Goal: Information Seeking & Learning: Find specific fact

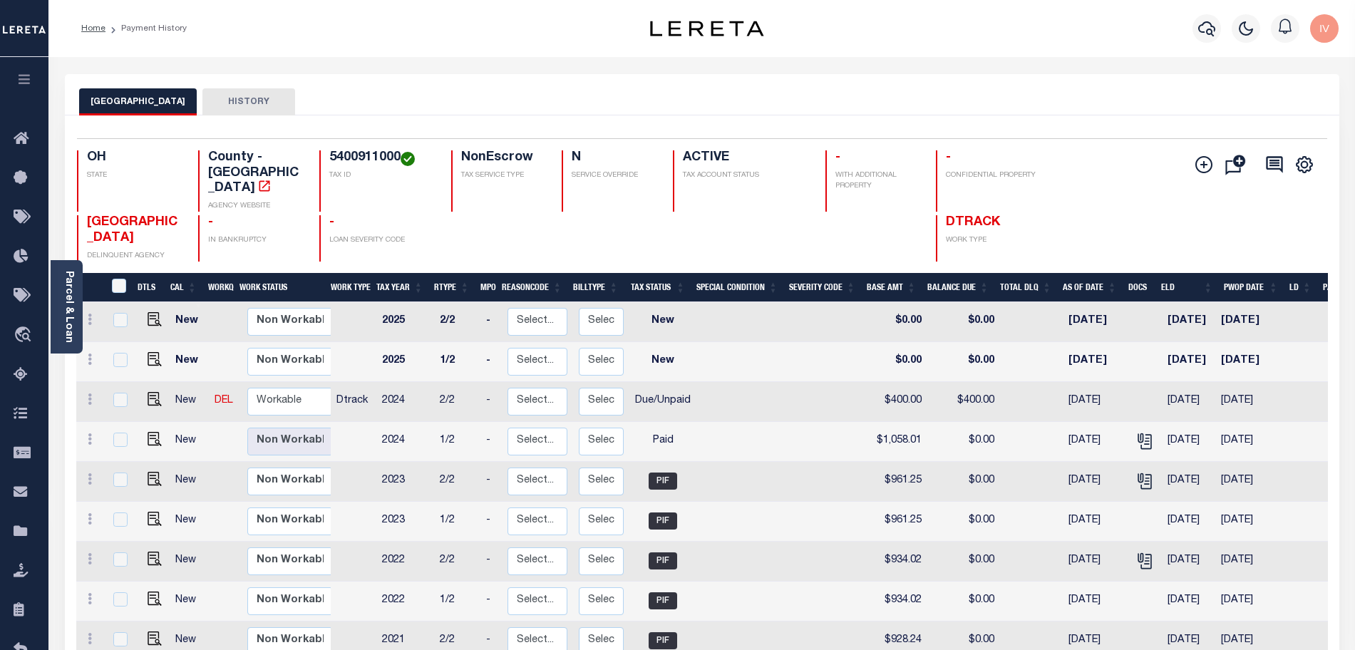
drag, startPoint x: 1115, startPoint y: 359, endPoint x: 352, endPoint y: 356, distance: 762.6
click at [352, 382] on tr "New DEL Non Workable Workable Dtrack 2024 2/2 - Select... Payment Reversal Taxa…" at bounding box center [770, 402] width 1389 height 40
click at [857, 38] on div "Profile Sign out" at bounding box center [1078, 29] width 531 height 50
click at [386, 155] on h4 "5400911000" at bounding box center [381, 158] width 105 height 16
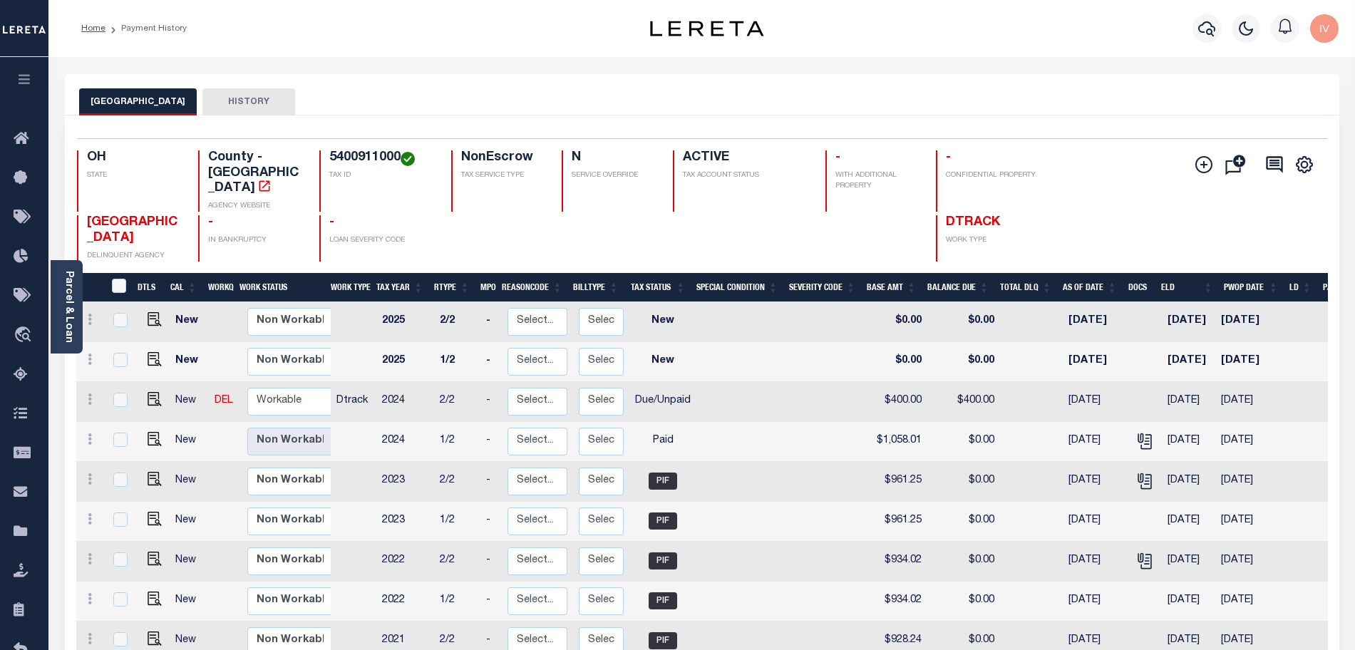
copy h4 "5400911000"
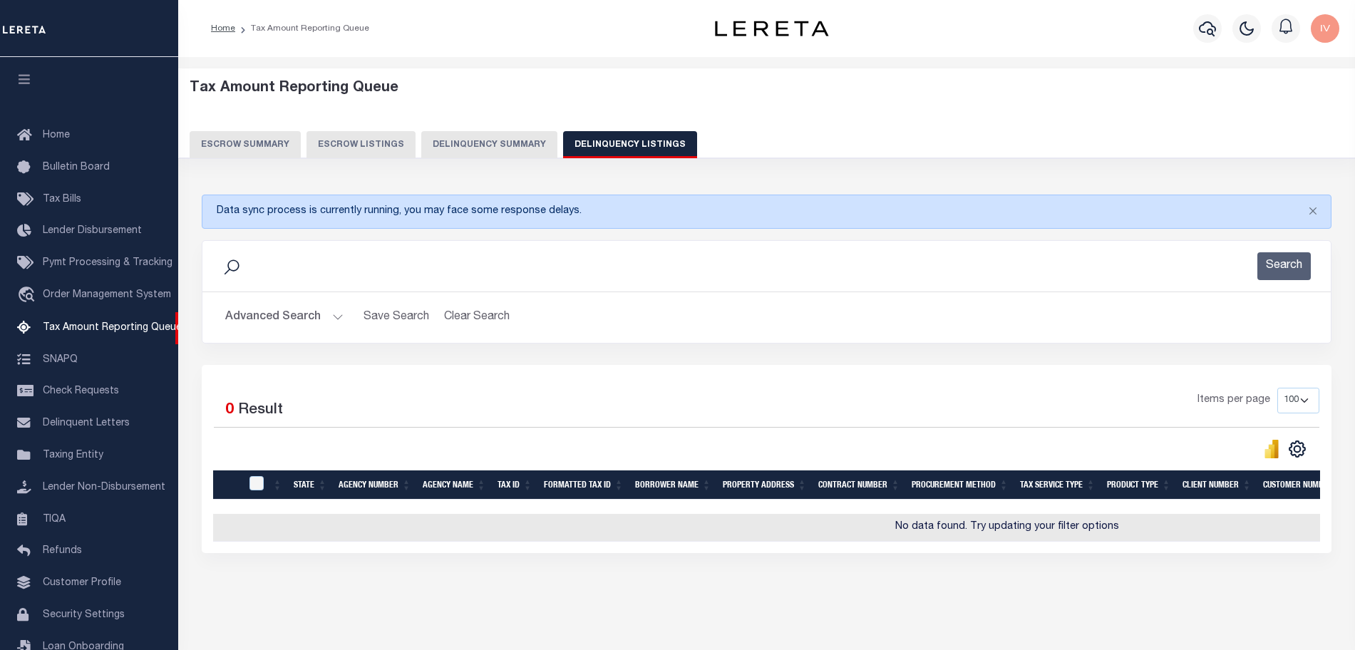
select select "100"
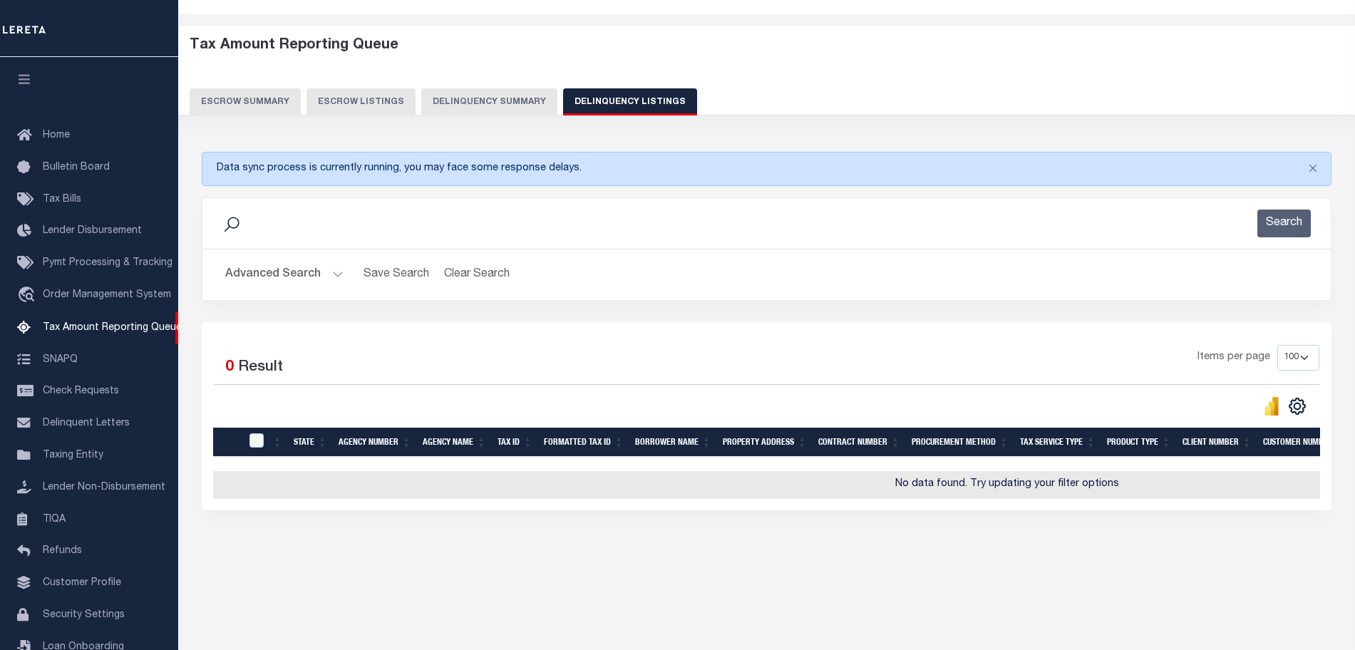
scroll to position [0, 60]
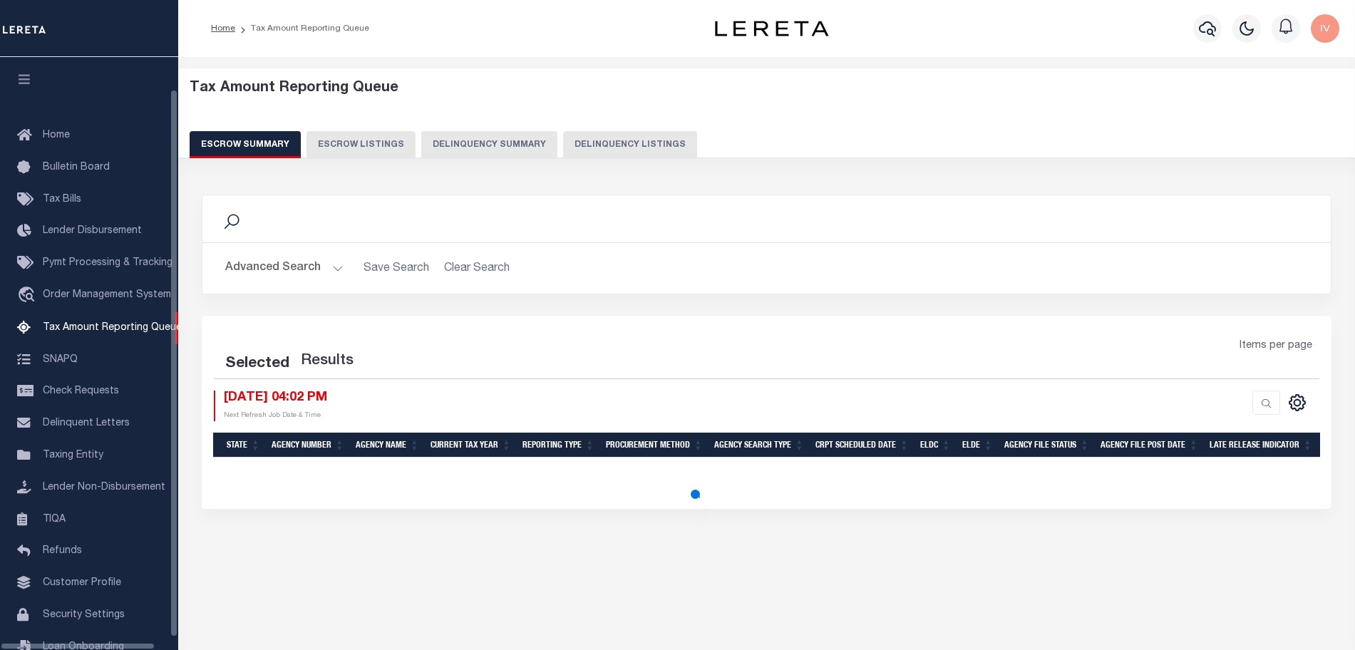
click at [637, 144] on button "Delinquency Listings" at bounding box center [630, 144] width 134 height 27
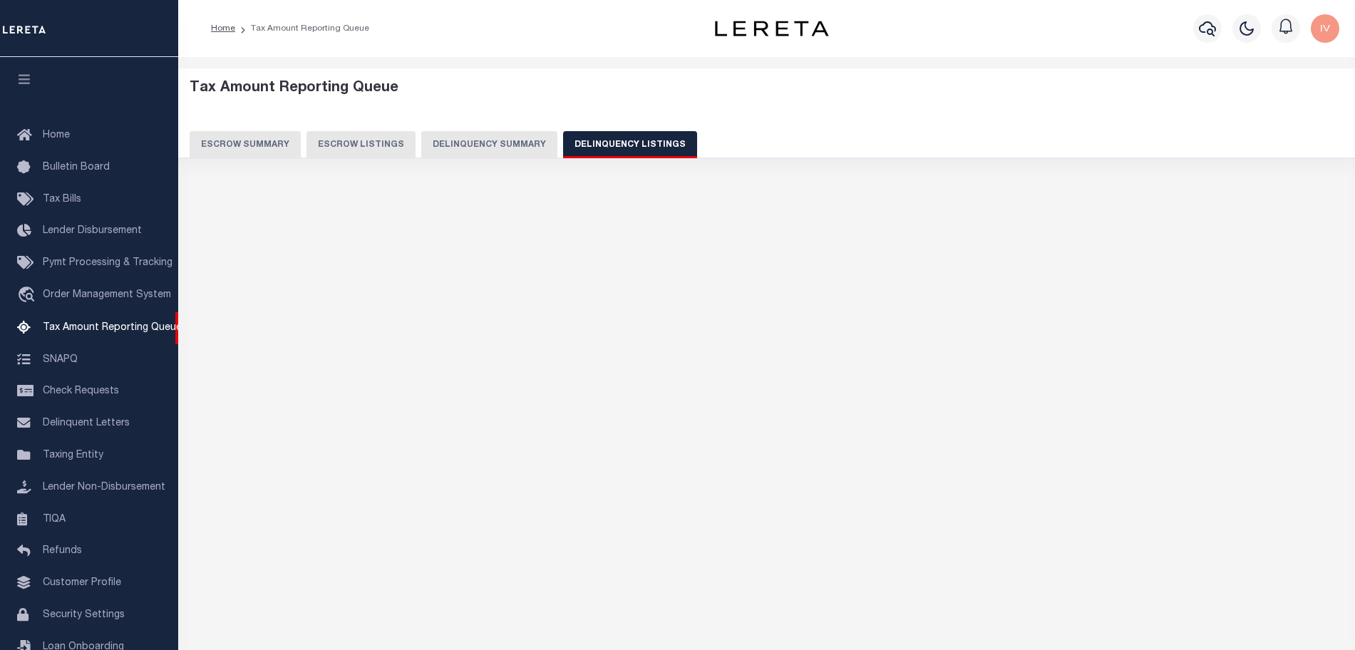
click at [609, 140] on button "Delinquency Listings" at bounding box center [630, 144] width 134 height 27
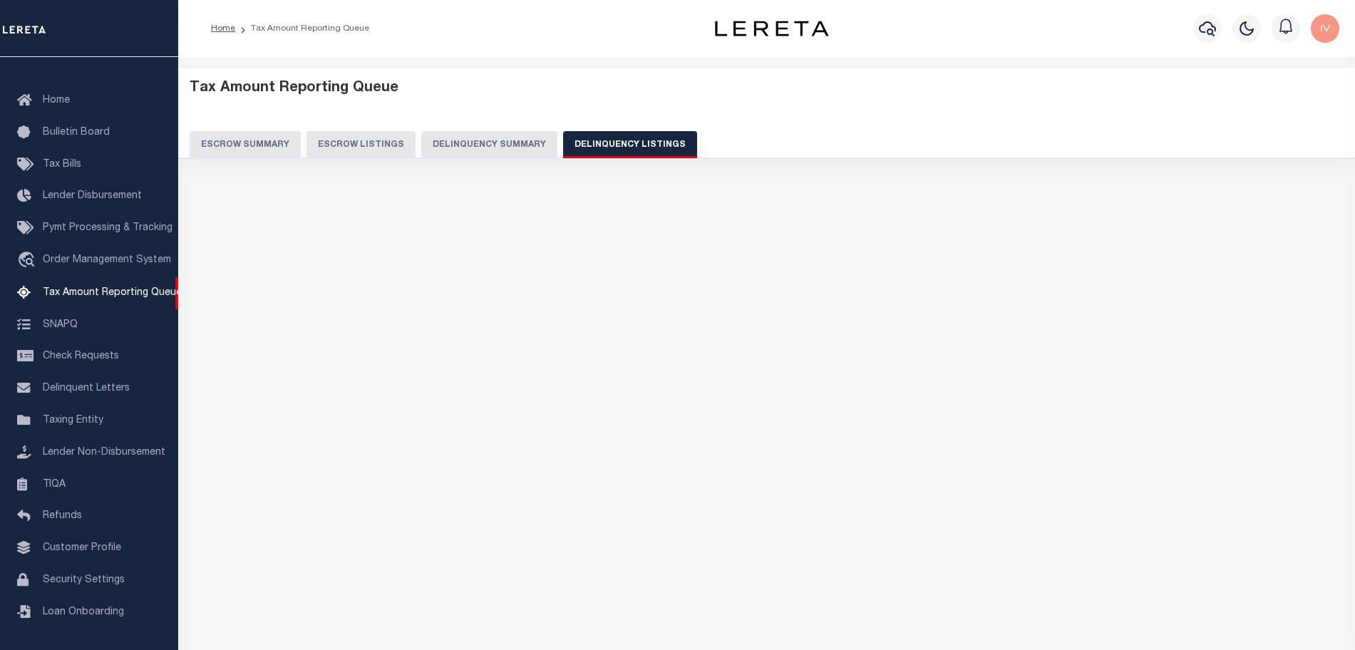
select select "100"
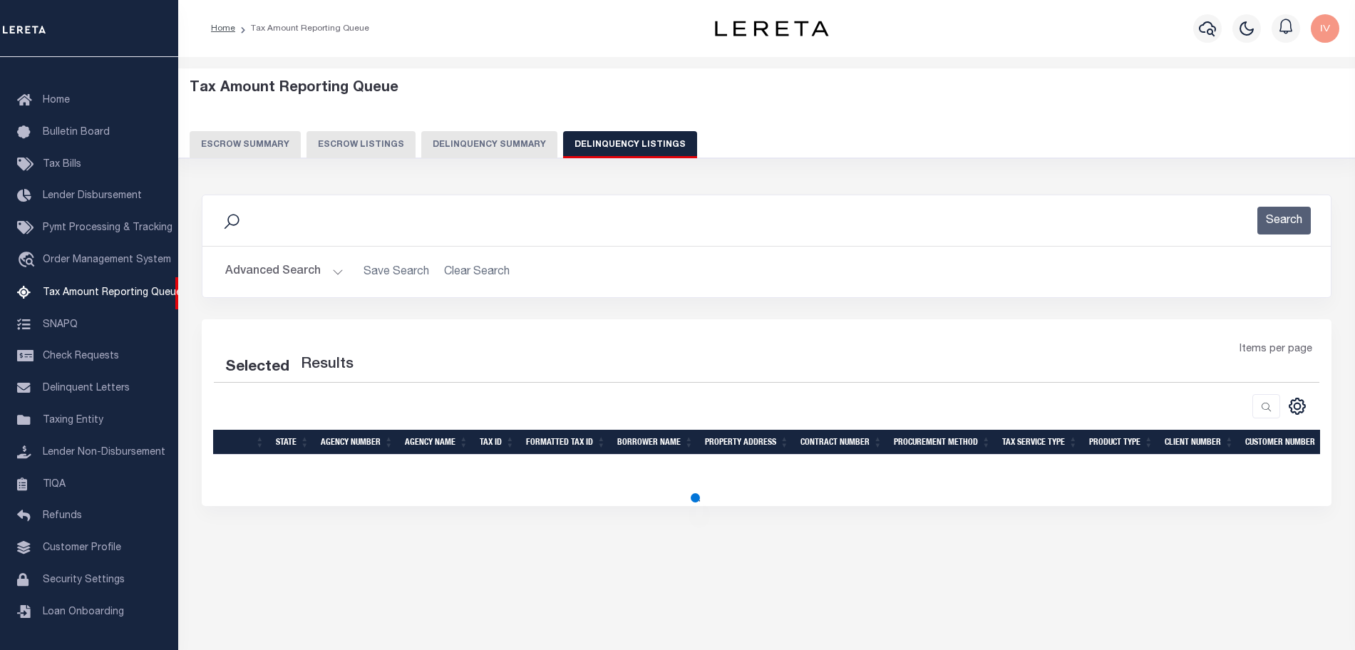
scroll to position [44, 0]
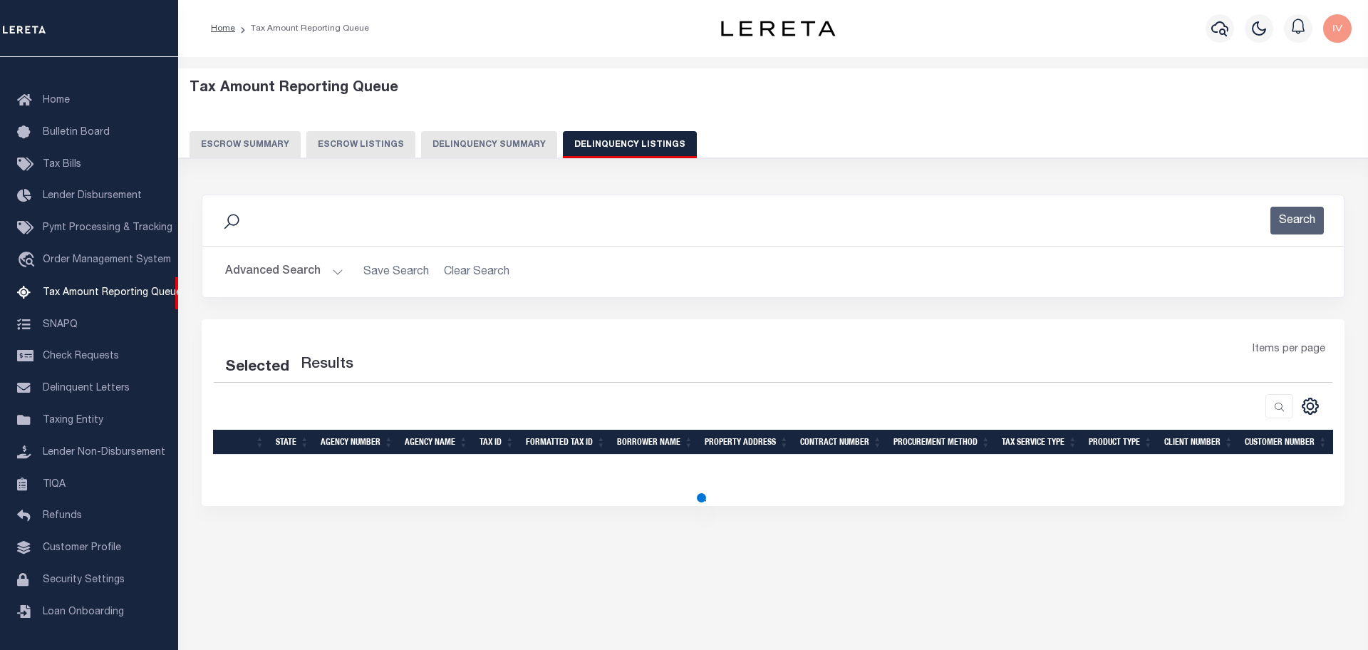
select select "100"
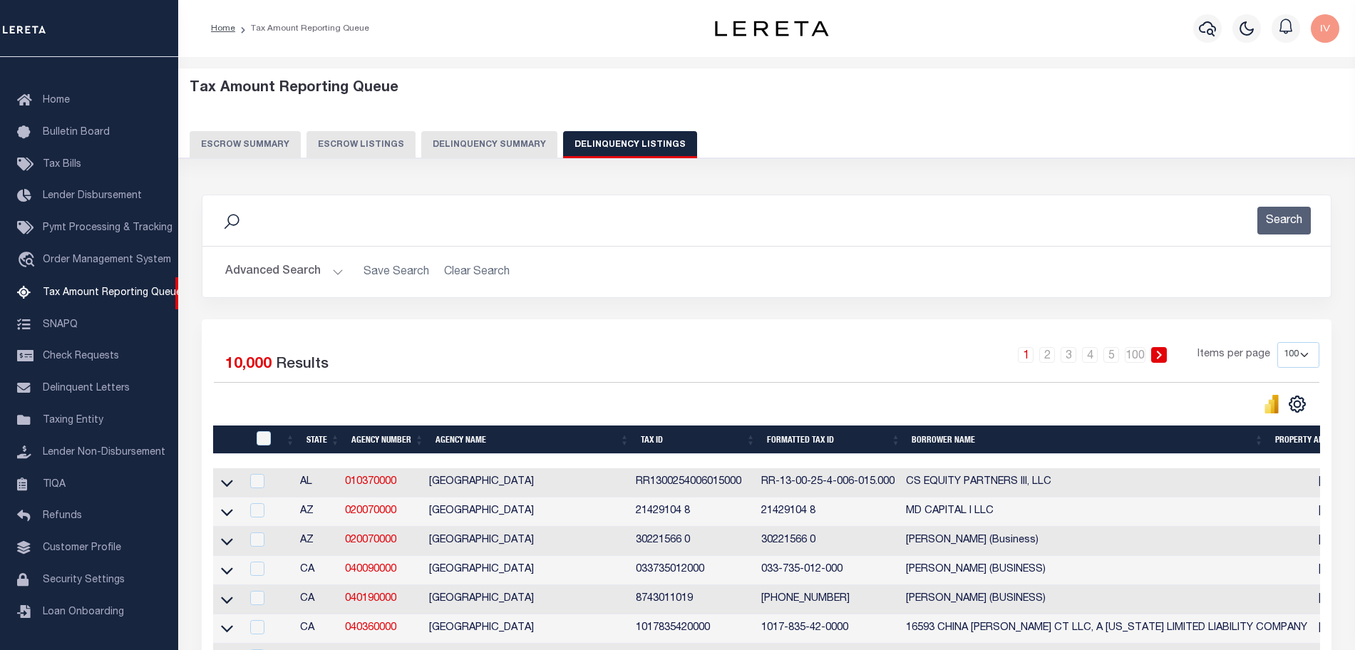
click at [339, 269] on button "Advanced Search" at bounding box center [284, 272] width 118 height 28
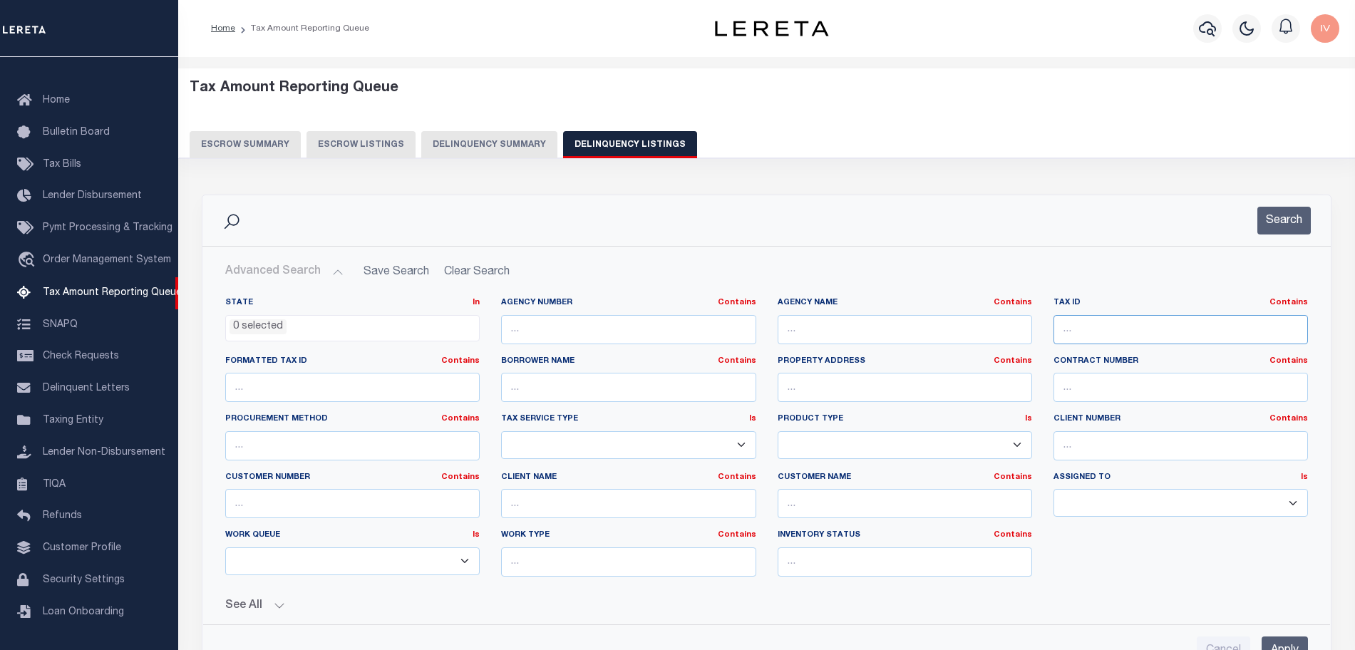
click at [1059, 323] on input "text" at bounding box center [1180, 329] width 254 height 29
paste input "5400911000"
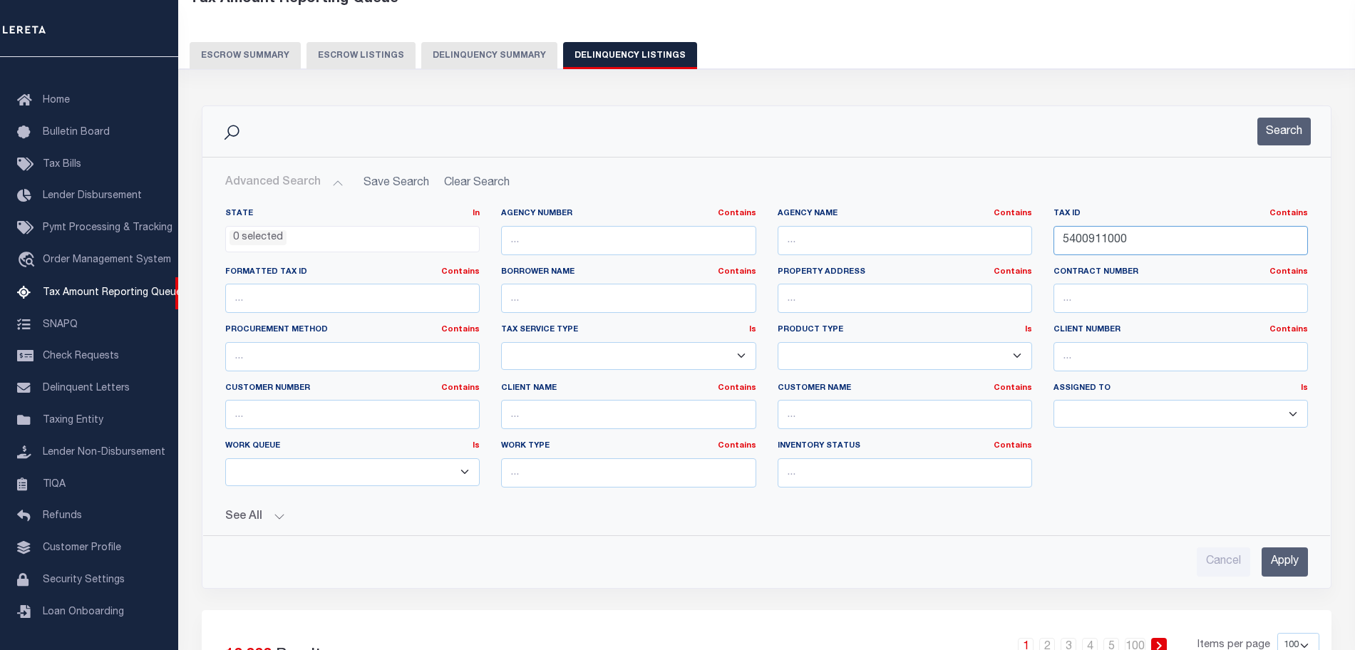
type input "5400911000"
click at [1292, 569] on input "Apply" at bounding box center [1285, 561] width 46 height 29
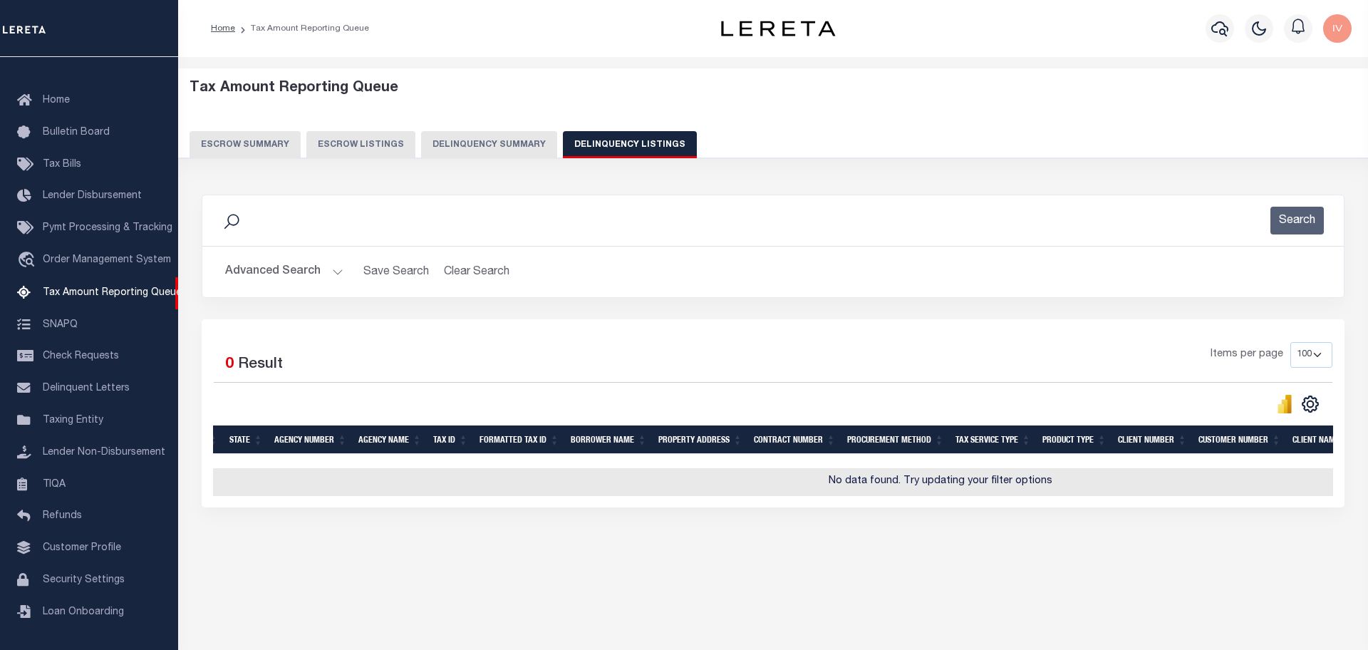
scroll to position [0, 64]
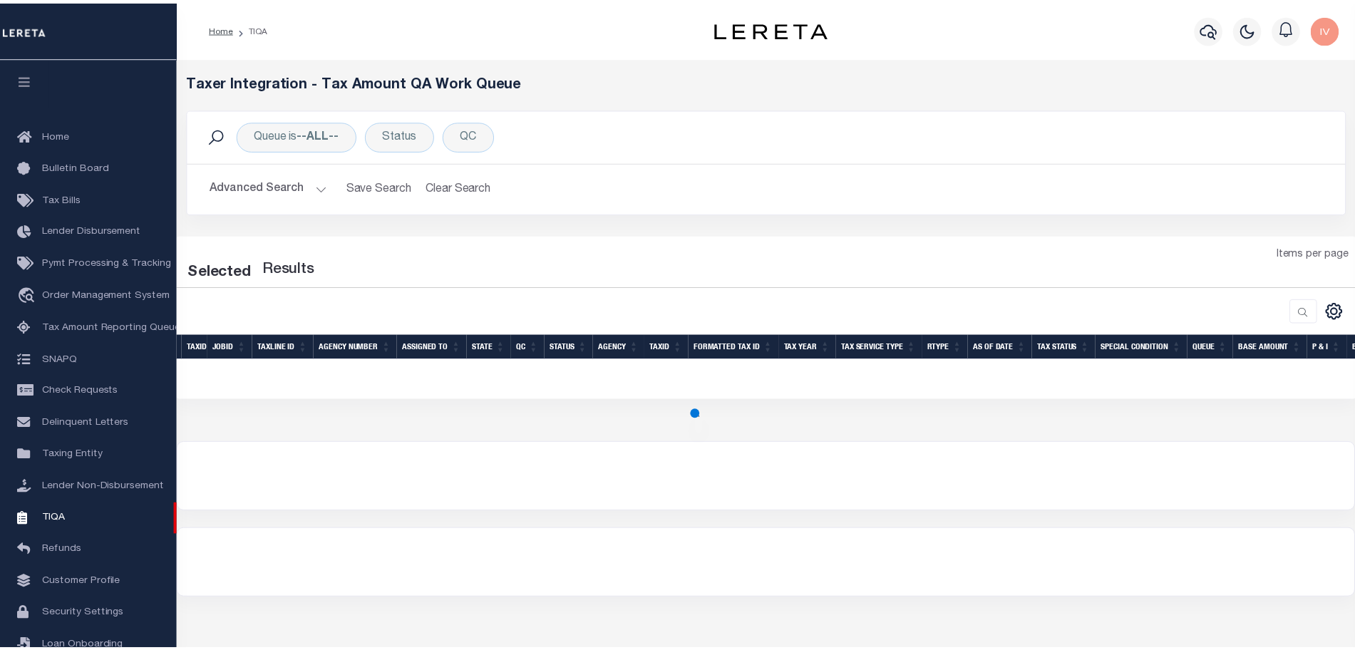
scroll to position [44, 0]
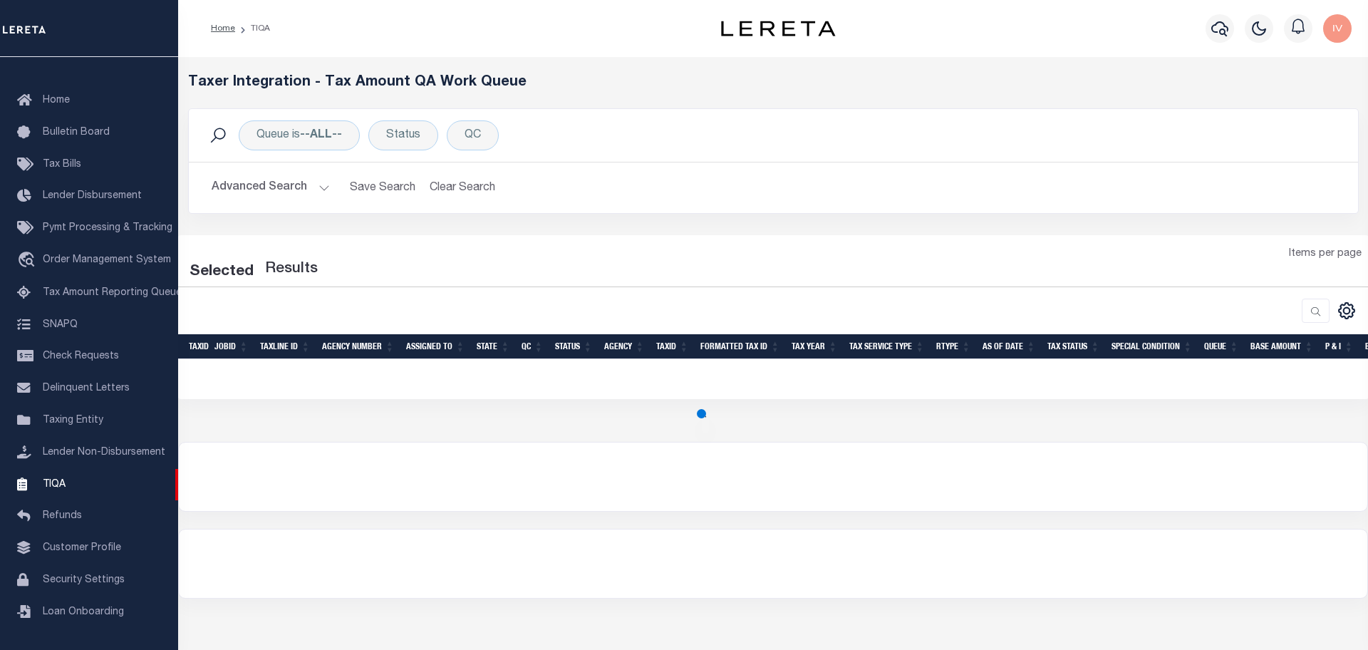
select select "200"
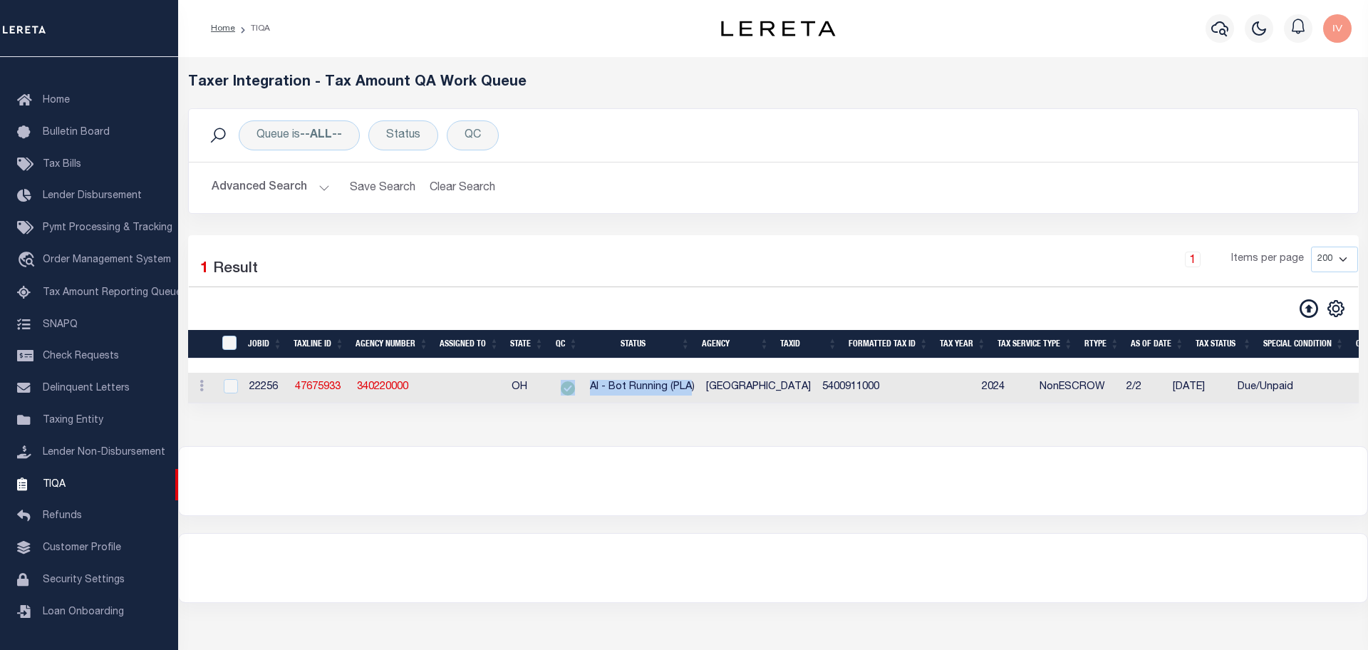
drag, startPoint x: 692, startPoint y: 392, endPoint x: 575, endPoint y: 393, distance: 116.9
click at [427, 515] on div at bounding box center [773, 481] width 1189 height 68
drag, startPoint x: 430, startPoint y: 388, endPoint x: 357, endPoint y: 391, distance: 72.8
click at [357, 391] on td "340220000" at bounding box center [393, 388] width 84 height 31
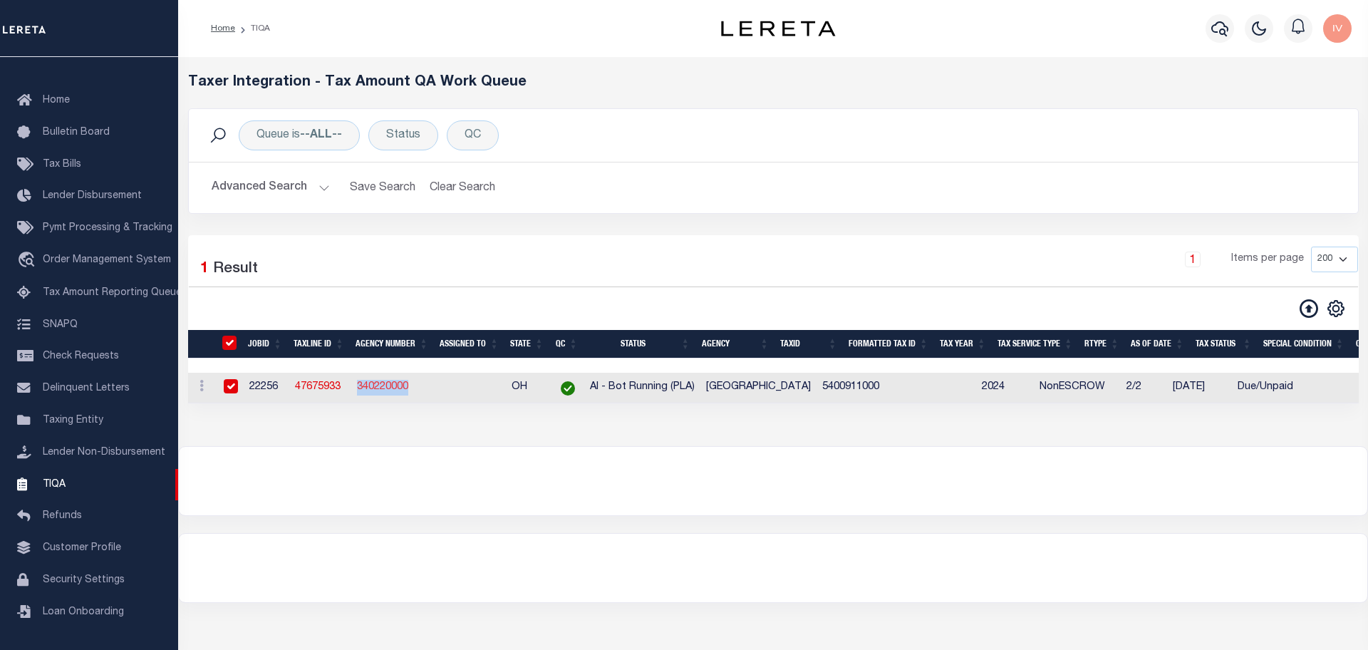
checkbox input "true"
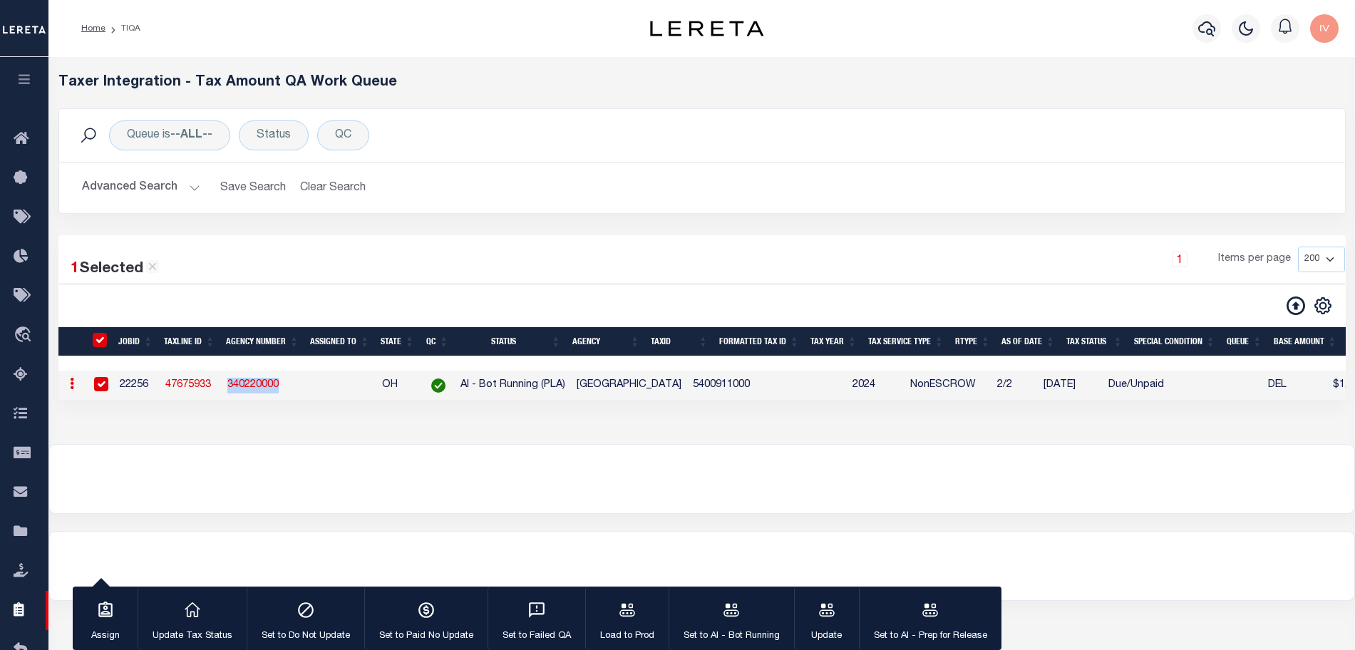
copy link "340220000"
